Goal: Task Accomplishment & Management: Manage account settings

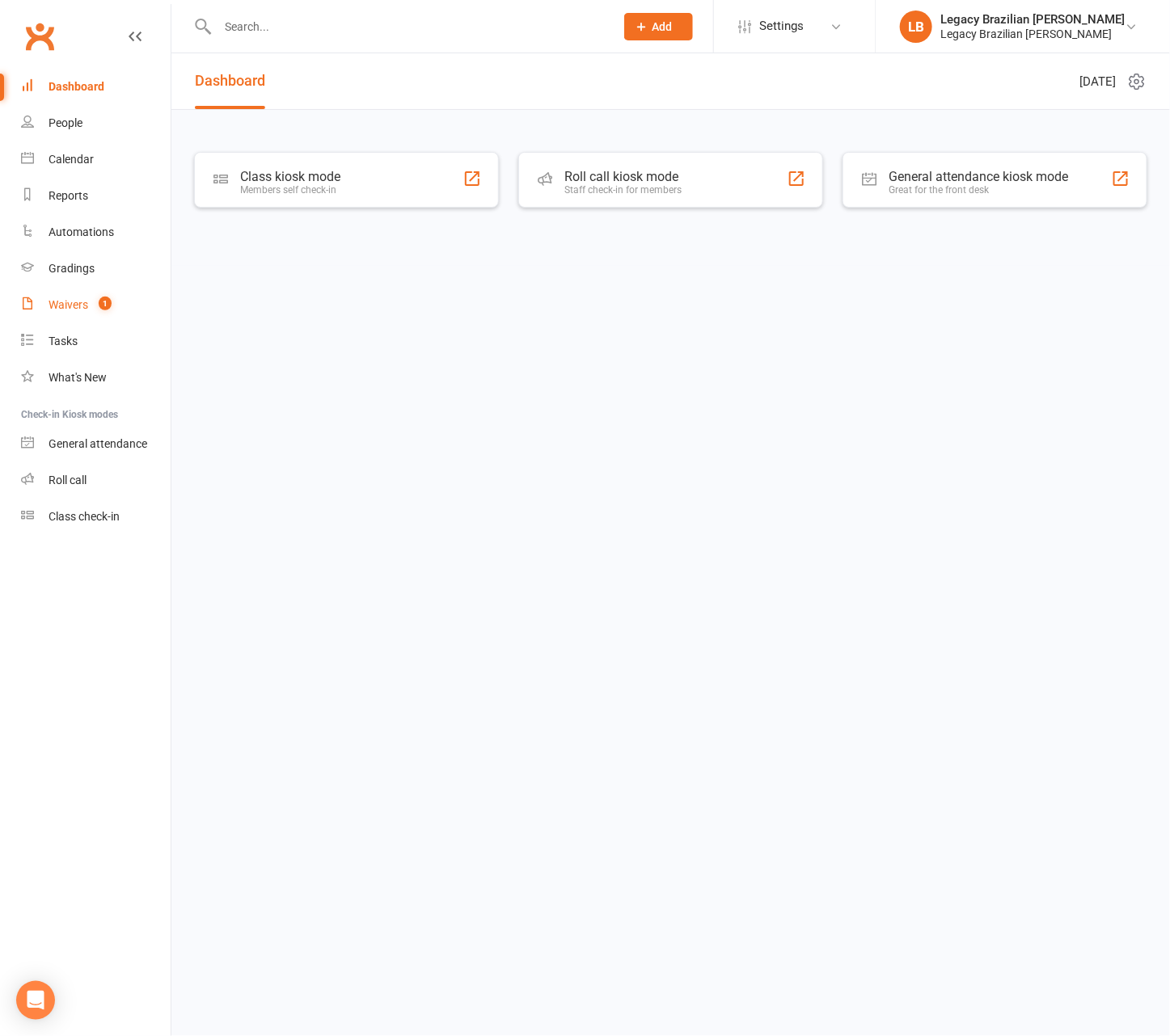
click at [122, 316] on link "Waivers 1" at bounding box center [95, 305] width 149 height 36
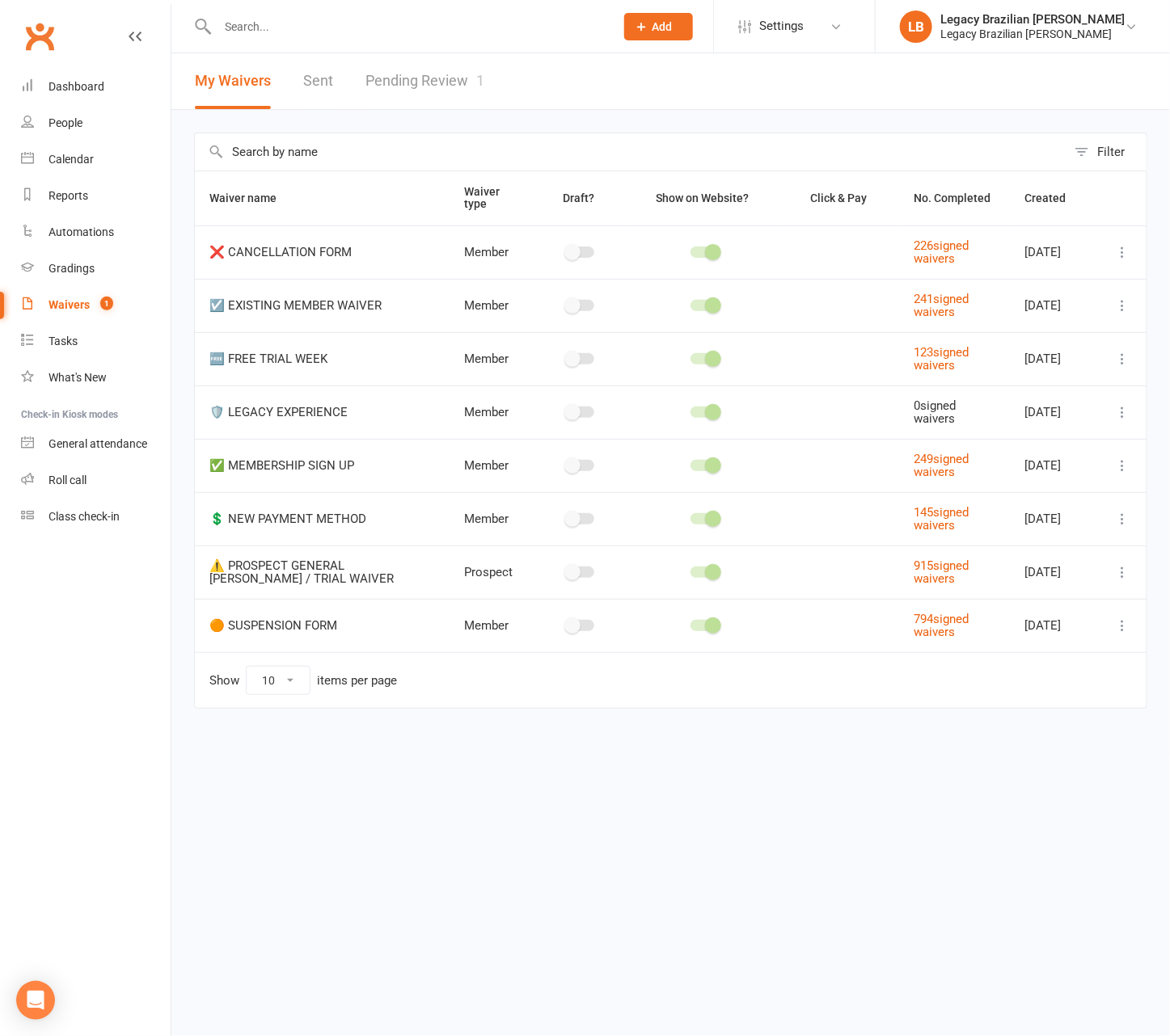
click at [395, 76] on link "Pending Review 1" at bounding box center [424, 81] width 118 height 56
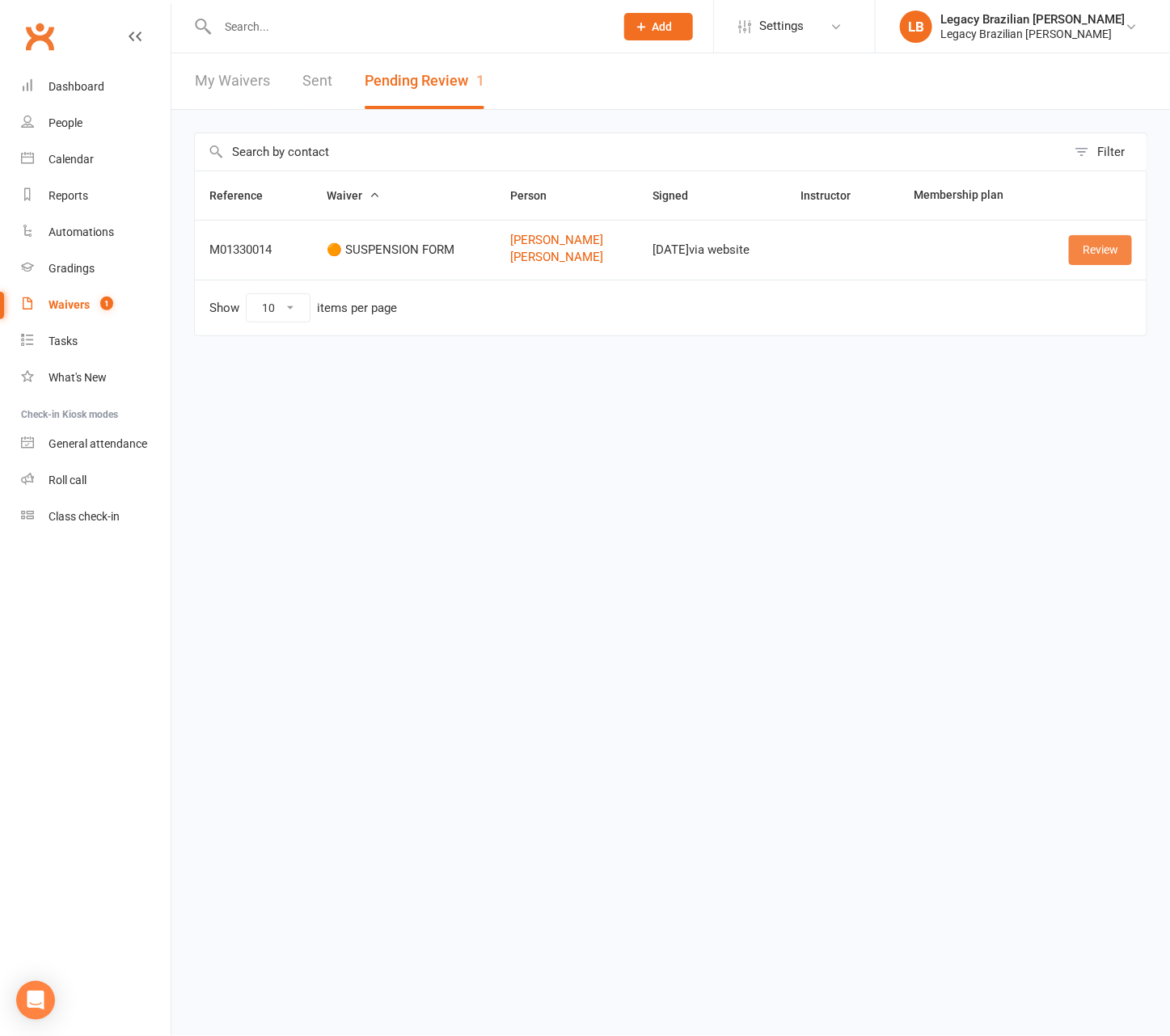
click at [1090, 235] on link "Review" at bounding box center [1100, 250] width 63 height 29
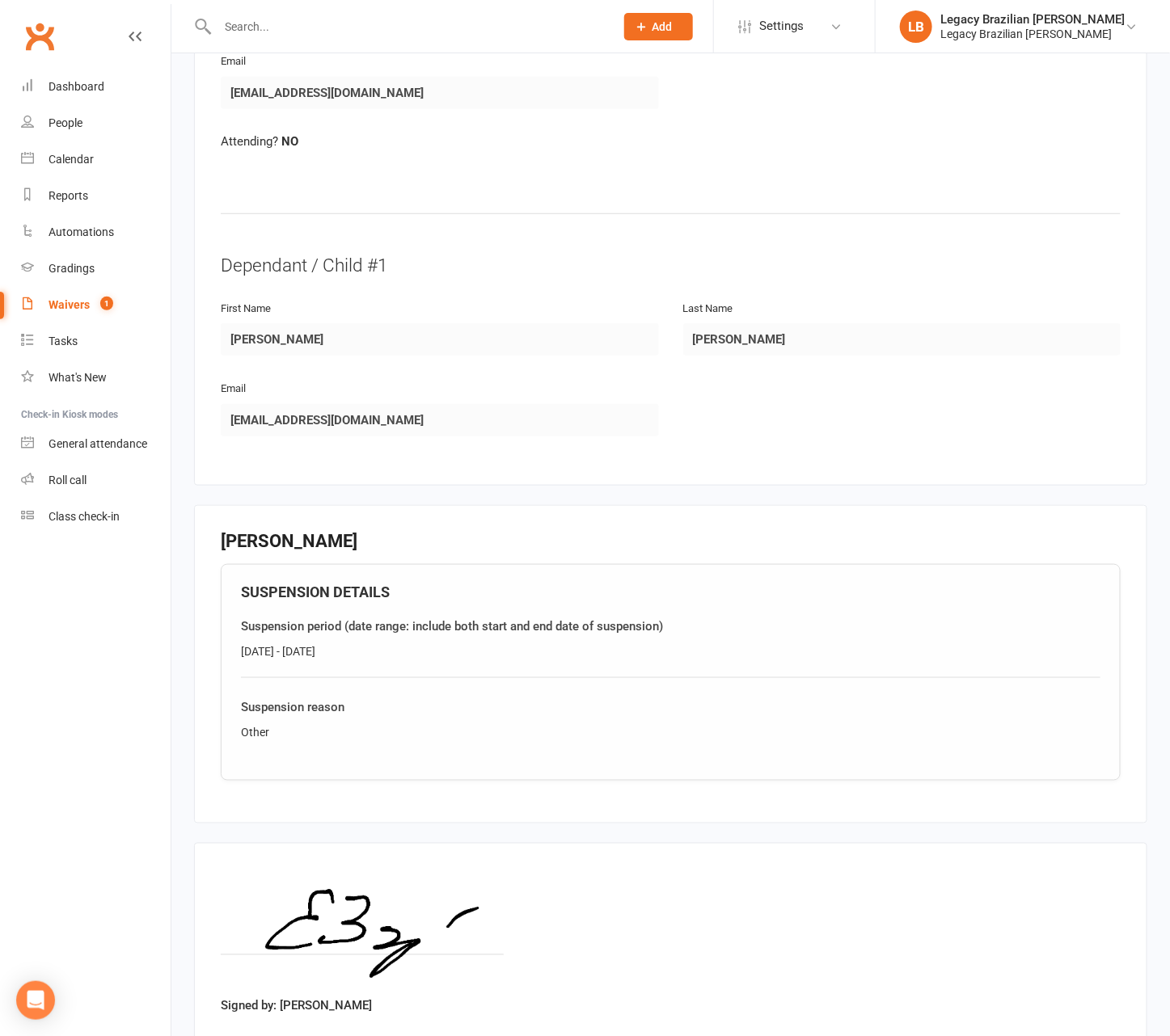
scroll to position [526, 0]
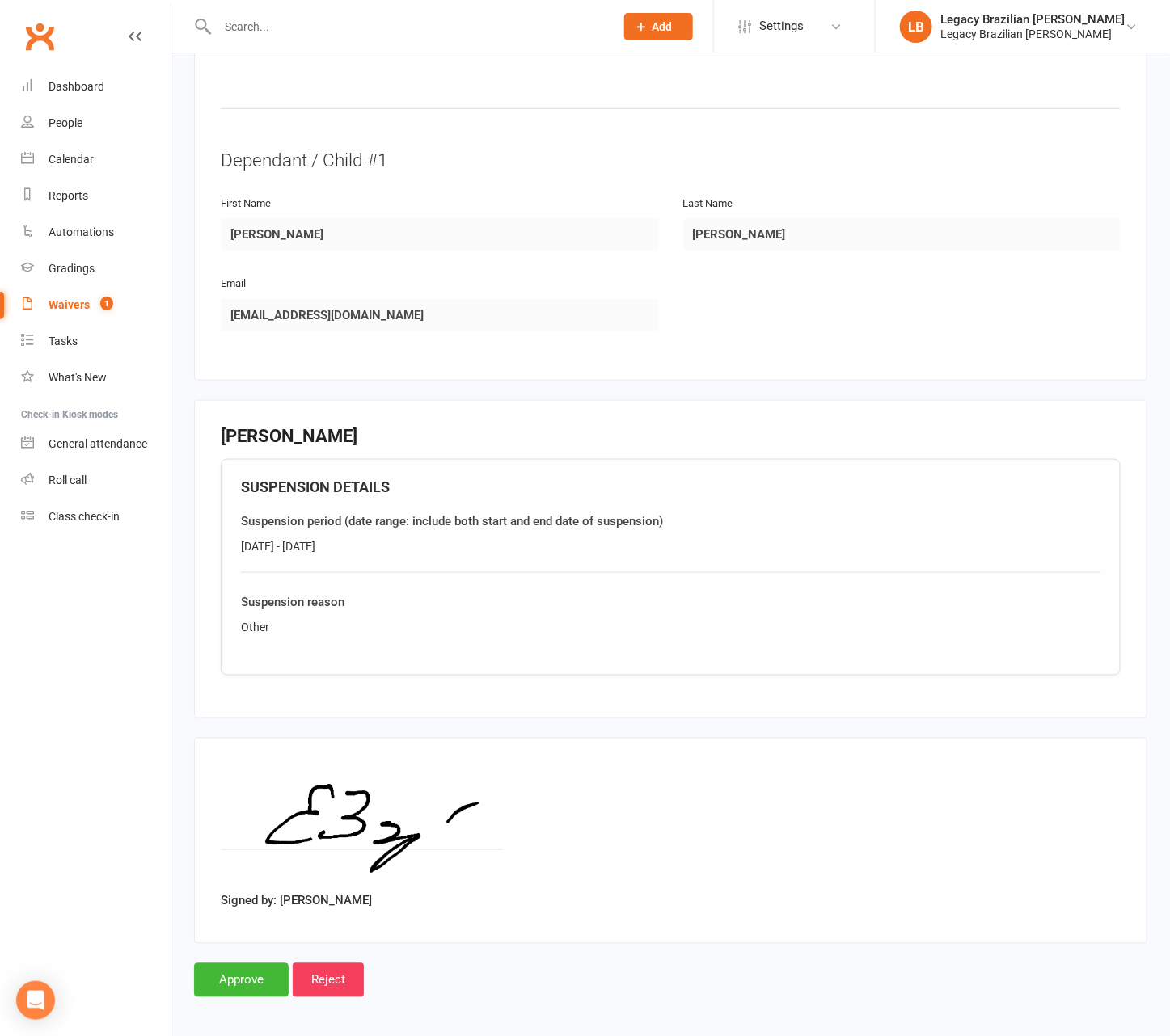
drag, startPoint x: 397, startPoint y: 551, endPoint x: 302, endPoint y: 549, distance: 95.0
click at [296, 551] on div "Suspension period (date range: include both start and end date of suspension) […" at bounding box center [670, 542] width 859 height 61
drag, startPoint x: 381, startPoint y: 541, endPoint x: 234, endPoint y: 535, distance: 147.1
click at [234, 535] on div "SUSPENSION DETAILS Suspension period (date range: include both start and end da…" at bounding box center [670, 568] width 900 height 217
copy div "[DATE] - [DATE]"
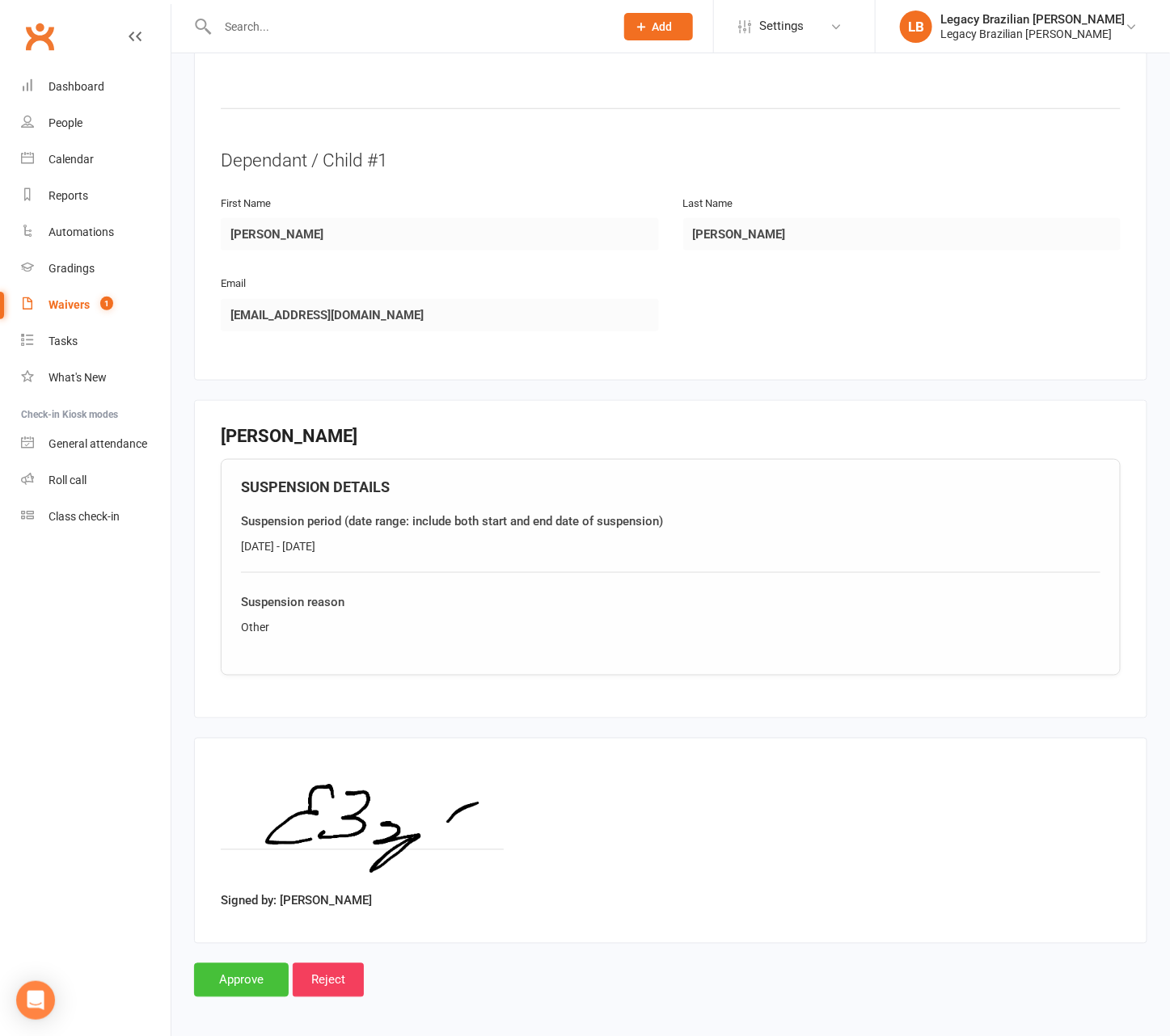
click at [232, 973] on input "Approve" at bounding box center [241, 981] width 95 height 34
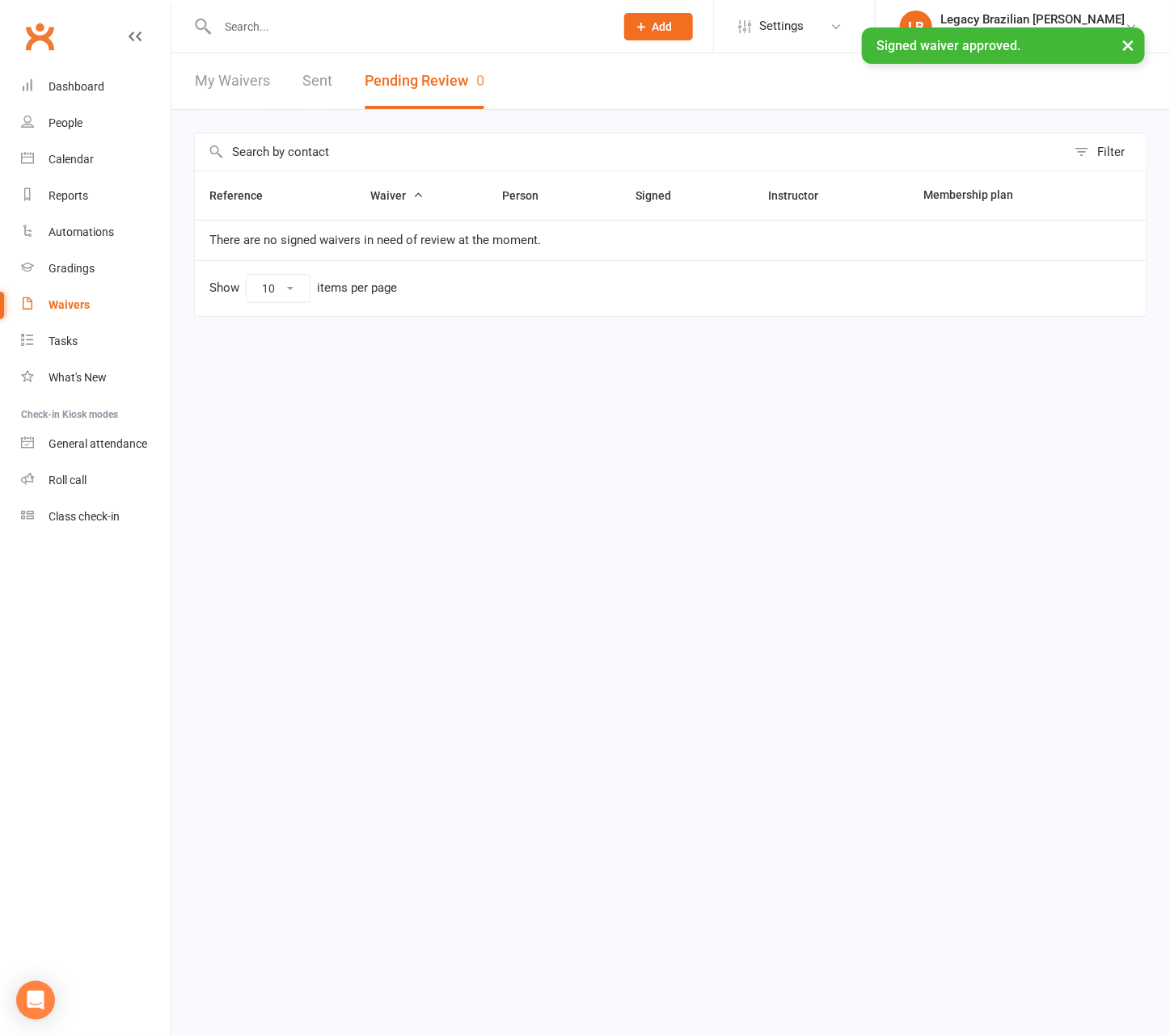
click at [311, 25] on input "text" at bounding box center [408, 26] width 391 height 23
type input "z"
click at [457, 29] on input "text" at bounding box center [408, 26] width 391 height 23
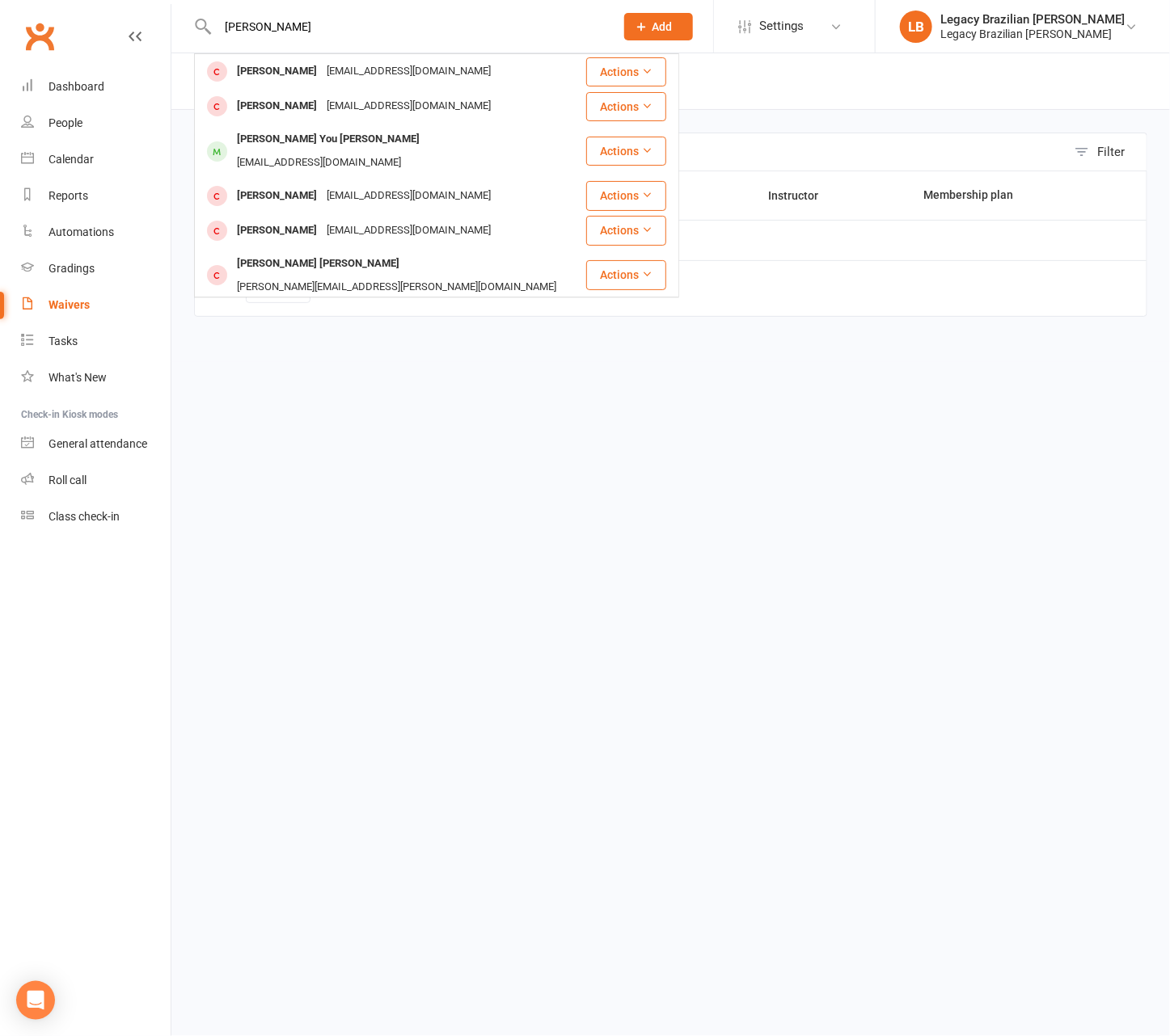
type input "[PERSON_NAME]"
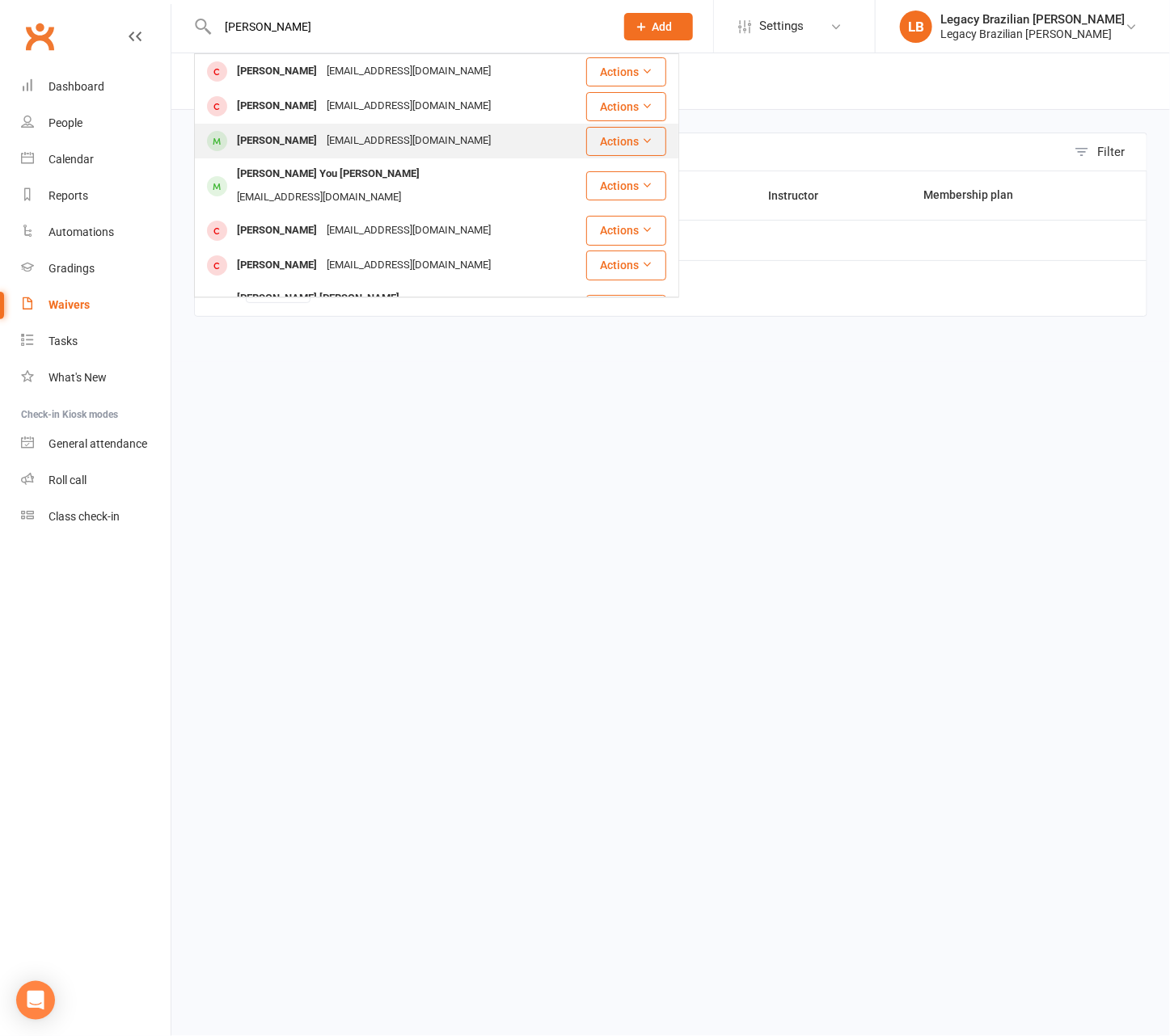
click at [426, 140] on div "[EMAIL_ADDRESS][DOMAIN_NAME]" at bounding box center [409, 141] width 174 height 24
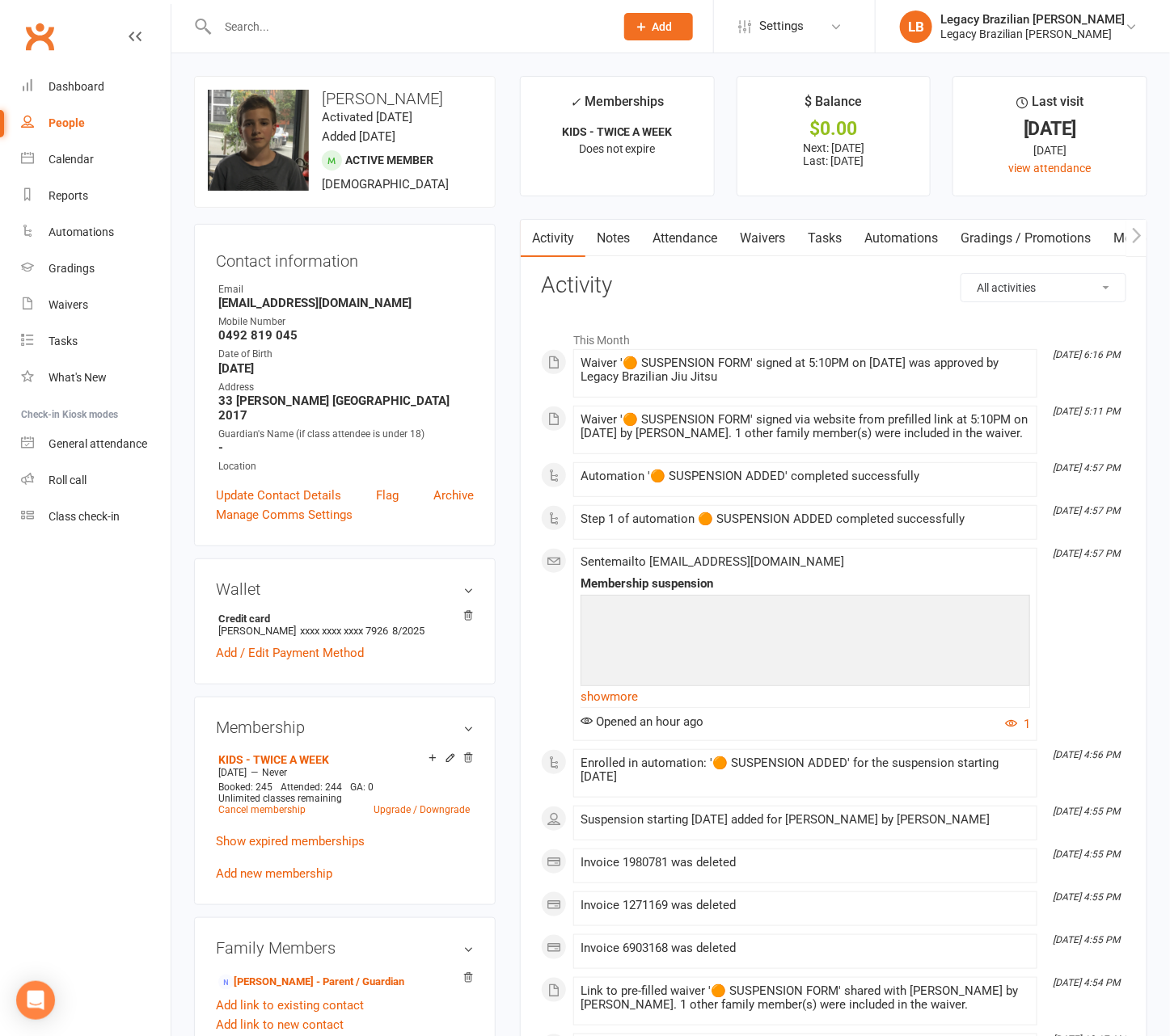
scroll to position [1, 0]
click at [780, 230] on link "Waivers" at bounding box center [762, 237] width 68 height 37
